Goal: Complete application form: Complete application form

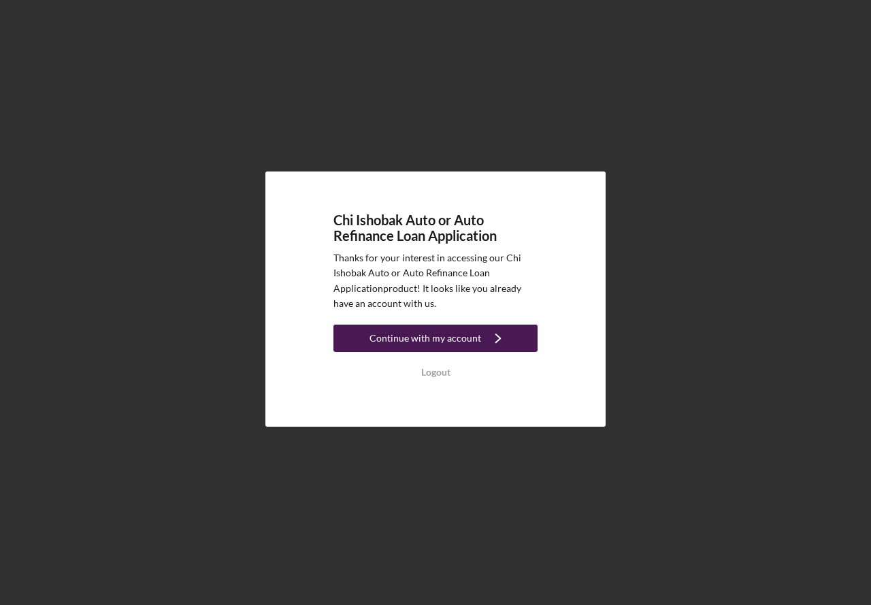
click at [496, 340] on icon "Icon/Navigate" at bounding box center [498, 338] width 34 height 34
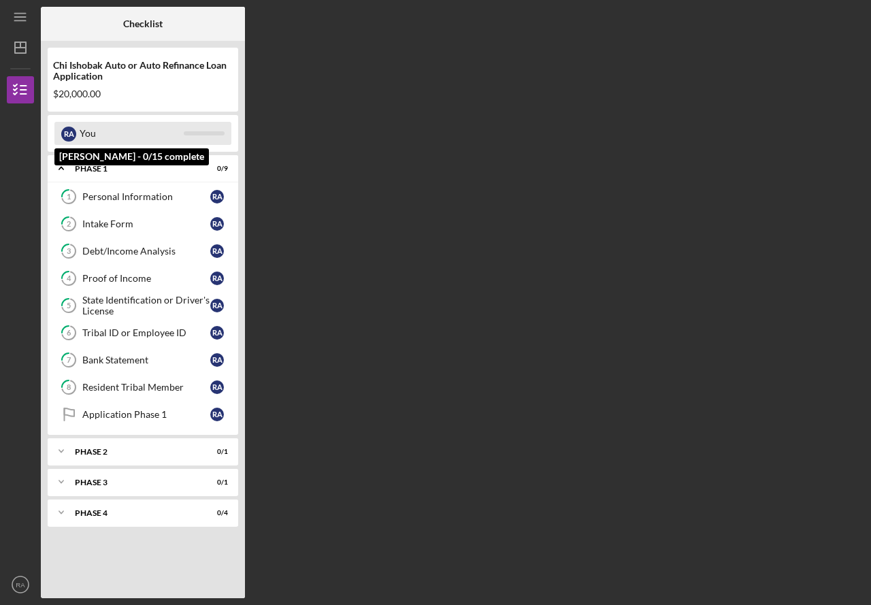
click at [86, 139] on div "You" at bounding box center [132, 133] width 104 height 23
click at [133, 125] on div "You" at bounding box center [132, 133] width 104 height 23
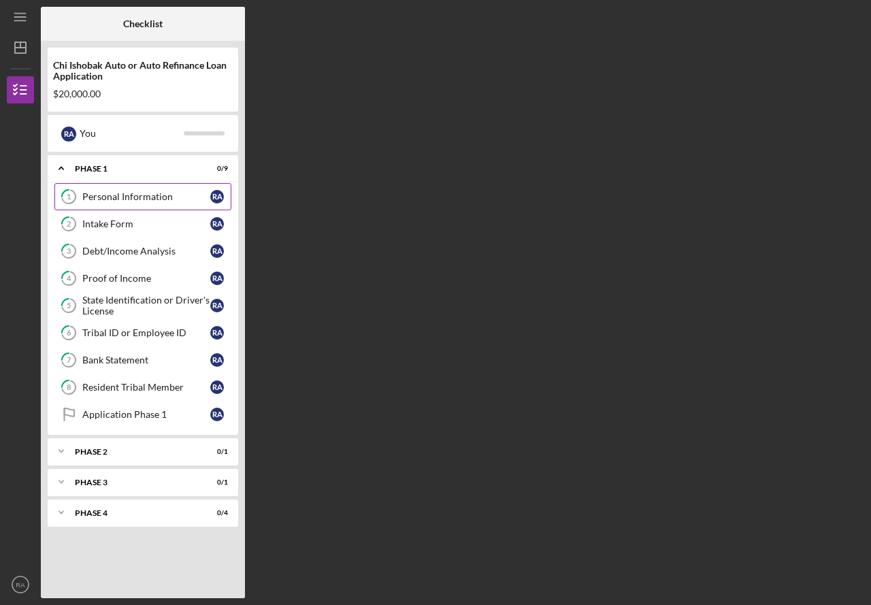
click at [133, 207] on link "1 Personal Information R A" at bounding box center [142, 196] width 177 height 27
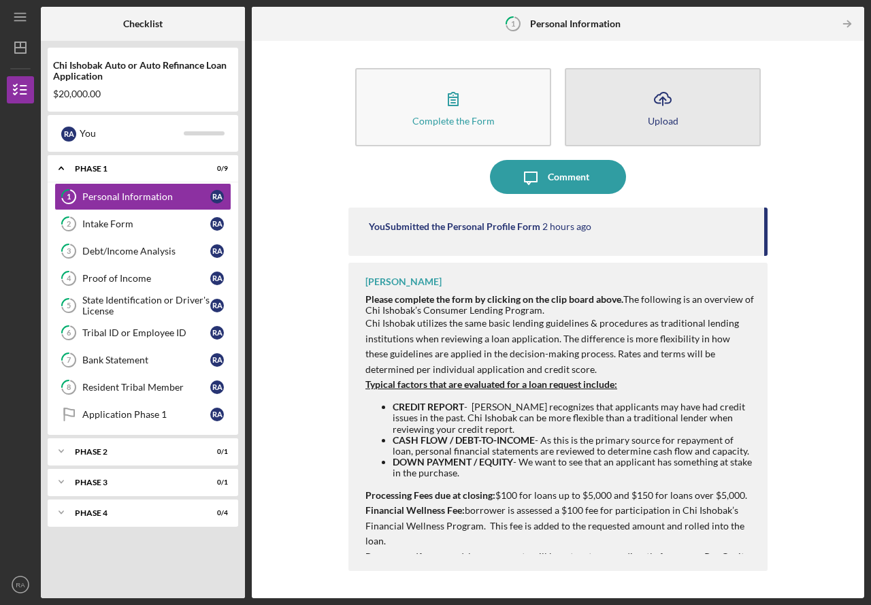
drag, startPoint x: 484, startPoint y: 108, endPoint x: 624, endPoint y: 124, distance: 141.1
click at [624, 124] on div "Complete the Form Form Icon/Upload Upload" at bounding box center [557, 107] width 419 height 92
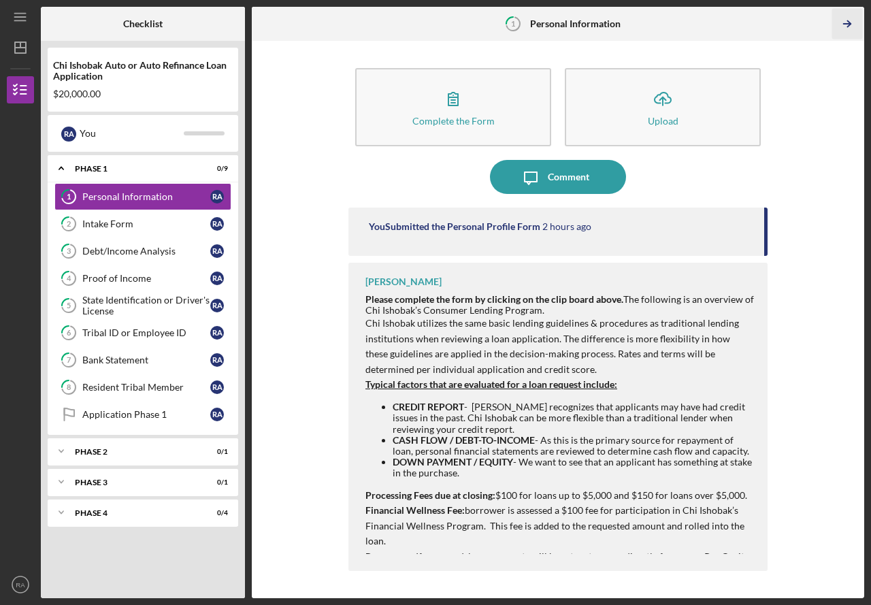
click at [849, 29] on icon "Icon/Table Pagination Arrow" at bounding box center [847, 24] width 31 height 31
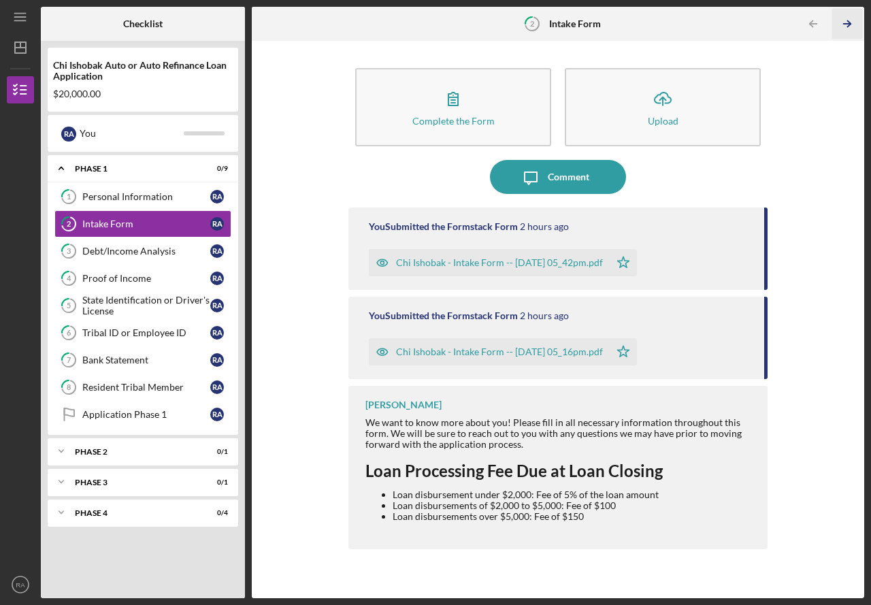
click at [849, 29] on icon "Icon/Table Pagination Arrow" at bounding box center [847, 24] width 31 height 31
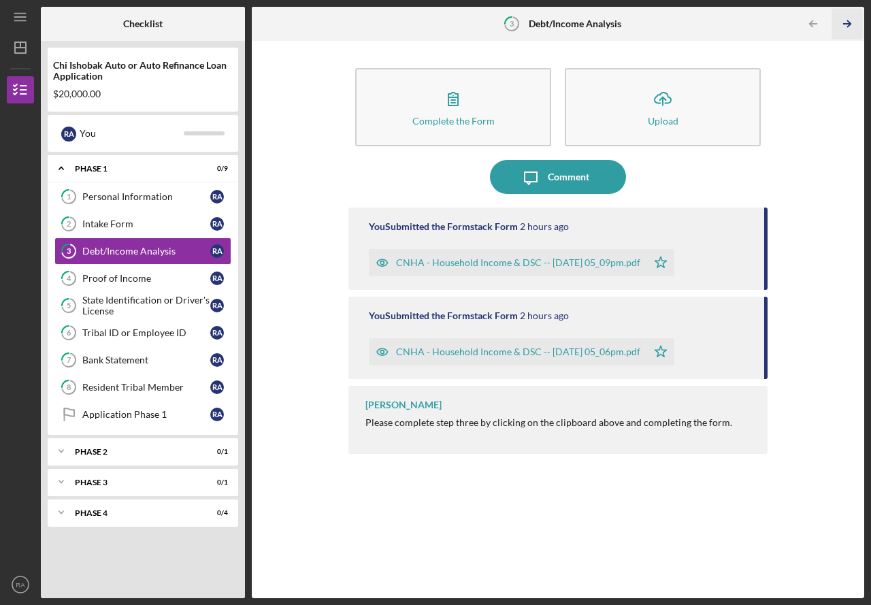
click at [849, 29] on icon "Icon/Table Pagination Arrow" at bounding box center [847, 24] width 31 height 31
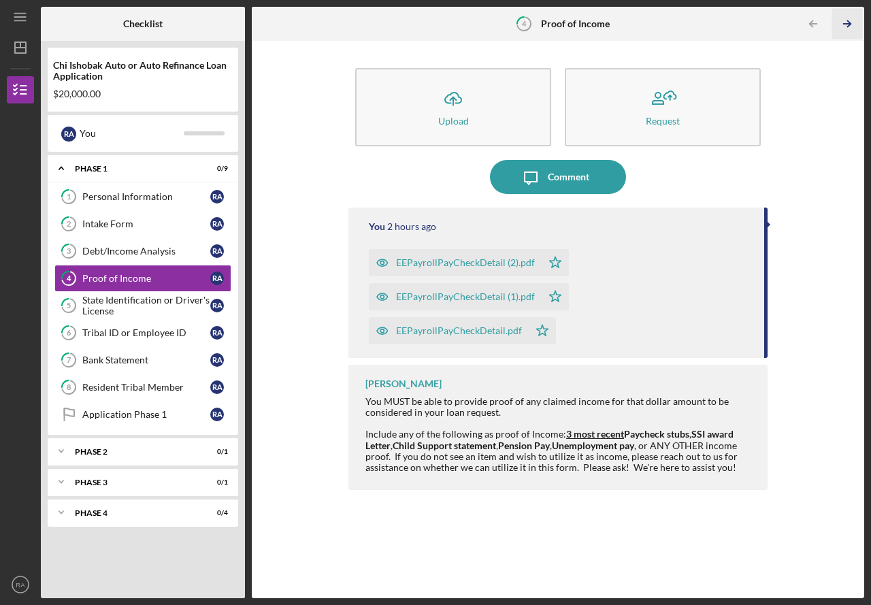
click at [849, 29] on icon "Icon/Table Pagination Arrow" at bounding box center [847, 24] width 31 height 31
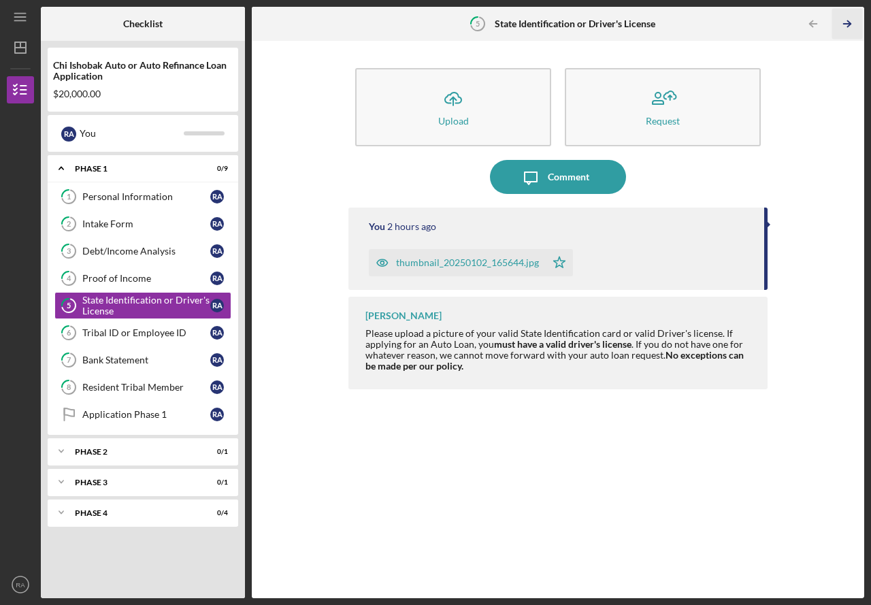
click at [849, 29] on icon "Icon/Table Pagination Arrow" at bounding box center [847, 24] width 31 height 31
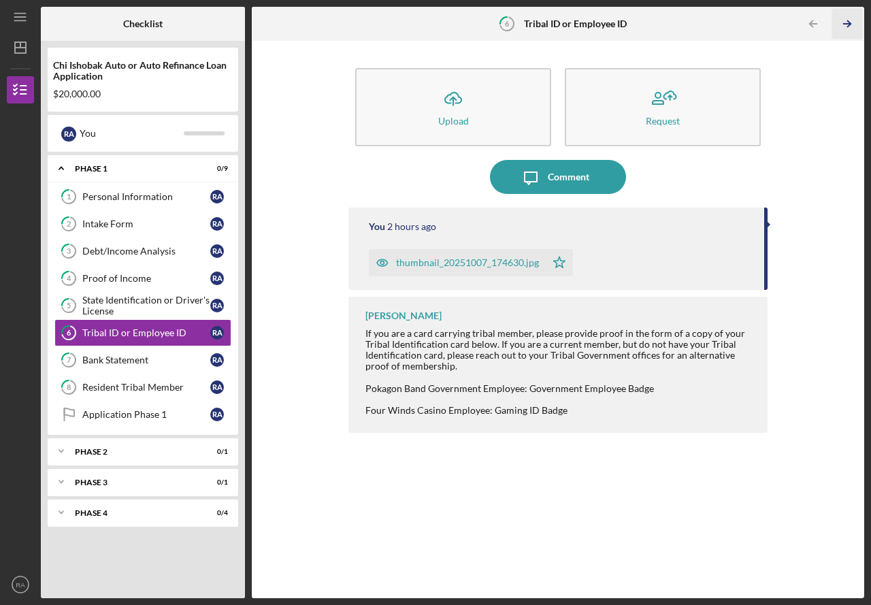
click at [849, 29] on icon "Icon/Table Pagination Arrow" at bounding box center [847, 24] width 31 height 31
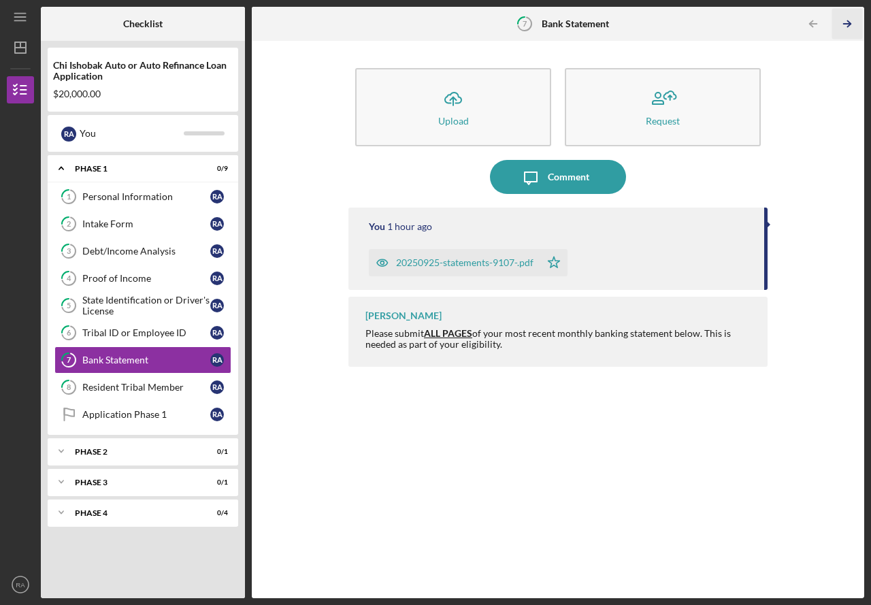
click at [849, 29] on icon "Icon/Table Pagination Arrow" at bounding box center [847, 24] width 31 height 31
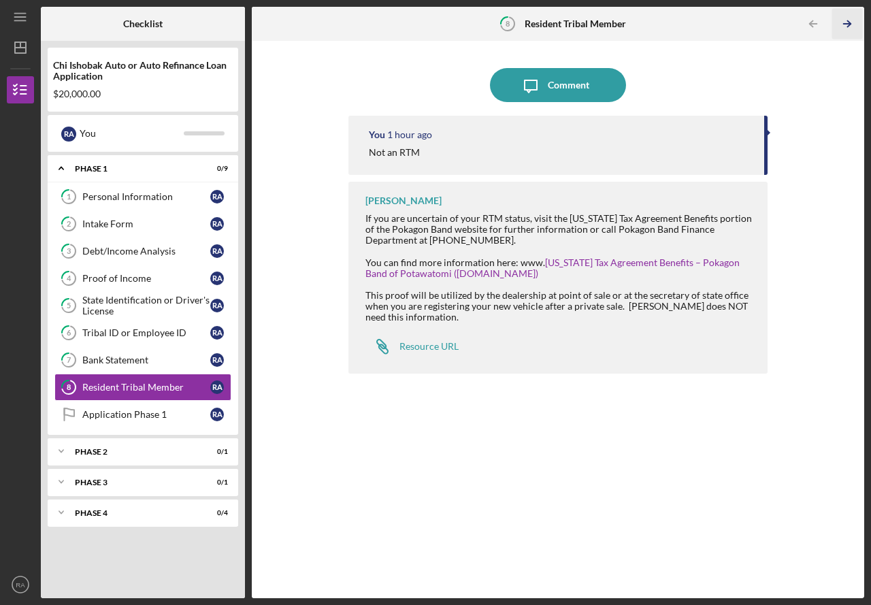
click at [849, 29] on icon "Icon/Table Pagination Arrow" at bounding box center [847, 24] width 31 height 31
